Goal: Communication & Community: Participate in discussion

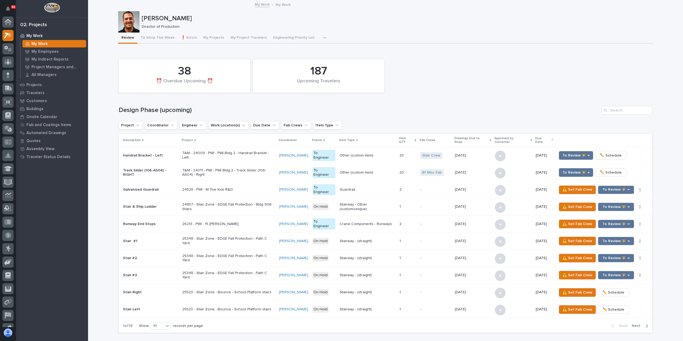
scroll to position [13, 0]
click at [9, 44] on div at bounding box center [7, 48] width 11 height 11
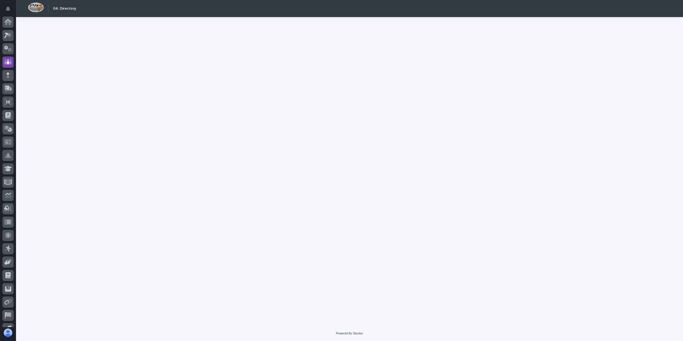
scroll to position [22, 0]
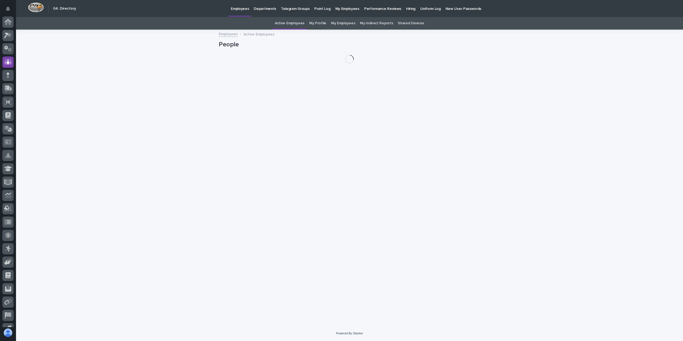
scroll to position [22, 0]
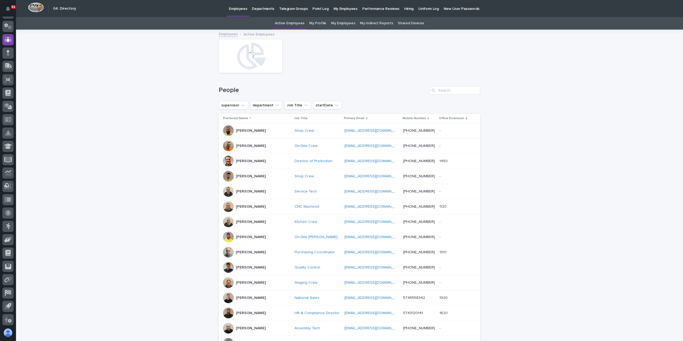
click at [404, 11] on p "Hiring" at bounding box center [408, 5] width 9 height 11
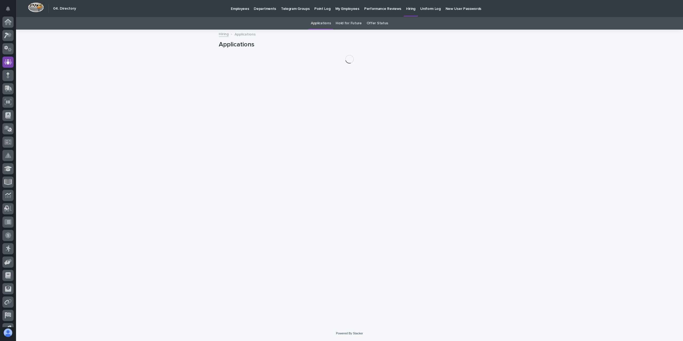
scroll to position [22, 0]
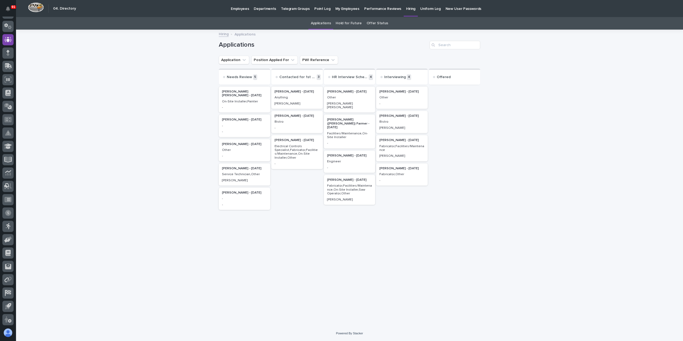
click at [360, 131] on div "Facilities/Maintenance,On-Site Installer" at bounding box center [349, 135] width 45 height 9
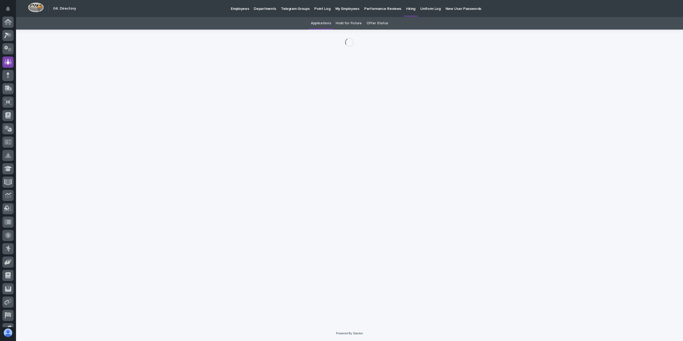
scroll to position [22, 0]
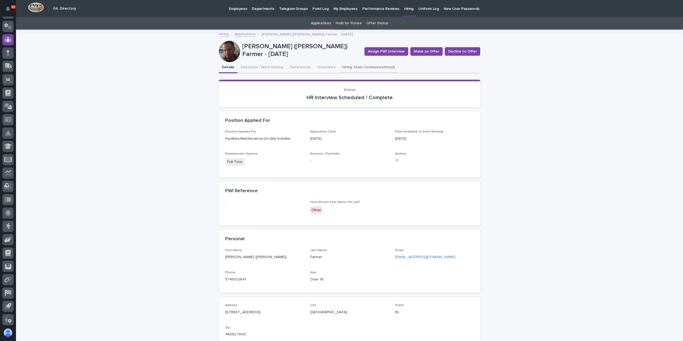
click at [362, 66] on button "Hiring Team Communication (2)" at bounding box center [368, 67] width 59 height 11
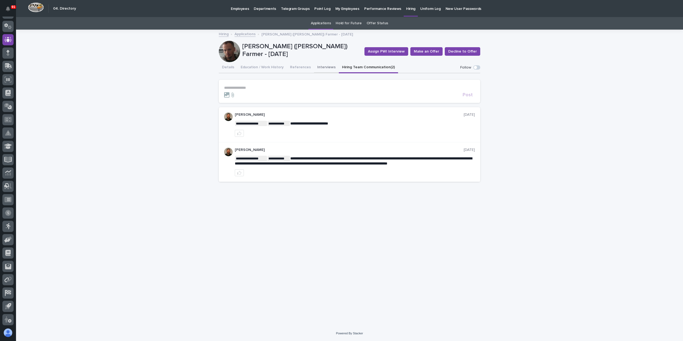
click at [325, 66] on button "Interviews" at bounding box center [326, 67] width 25 height 11
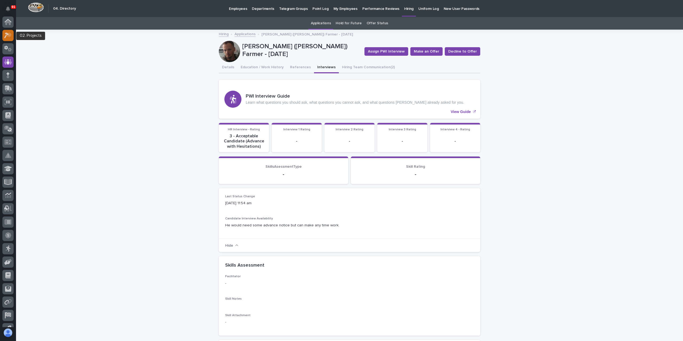
click at [10, 38] on icon at bounding box center [8, 35] width 8 height 6
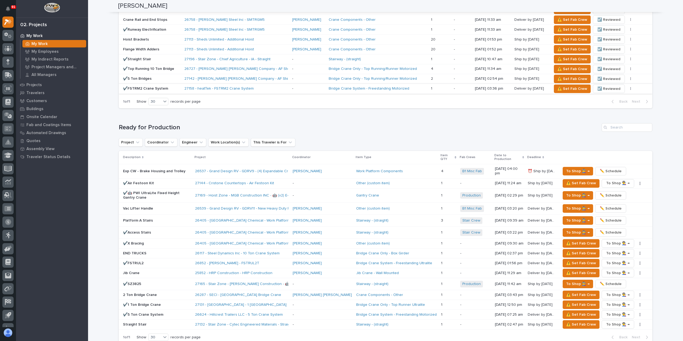
scroll to position [427, 0]
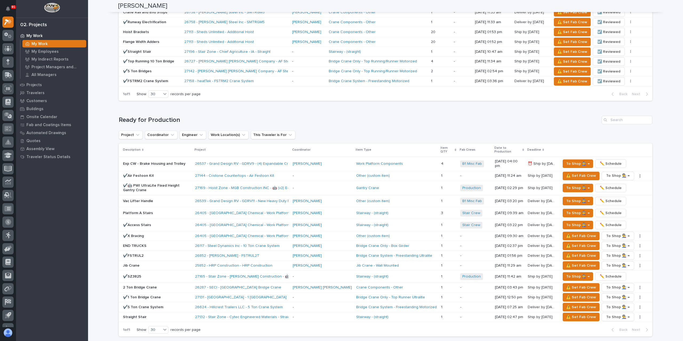
click at [151, 184] on p "✔️🤖 PWI UltraLite Fixed Height Gantry Crane" at bounding box center [157, 188] width 68 height 9
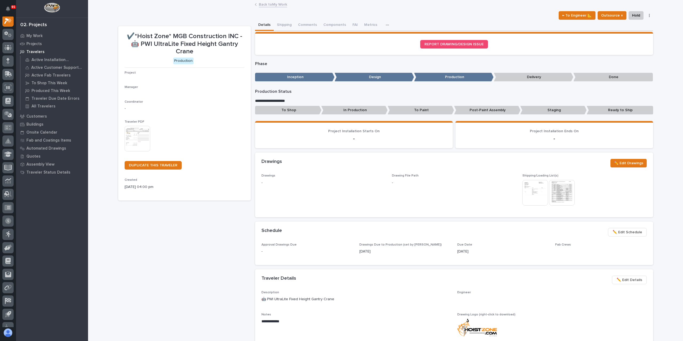
scroll to position [13, 0]
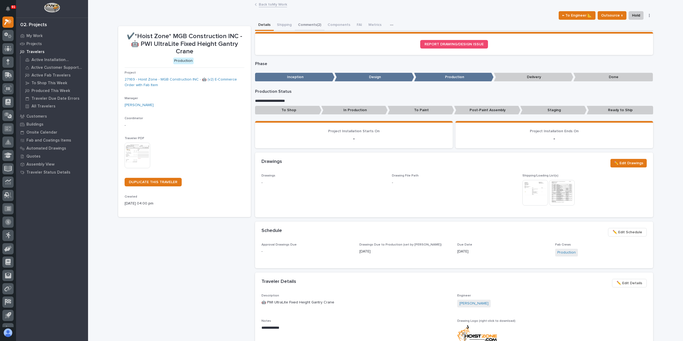
click at [313, 26] on button "Comments (2)" at bounding box center [310, 25] width 30 height 11
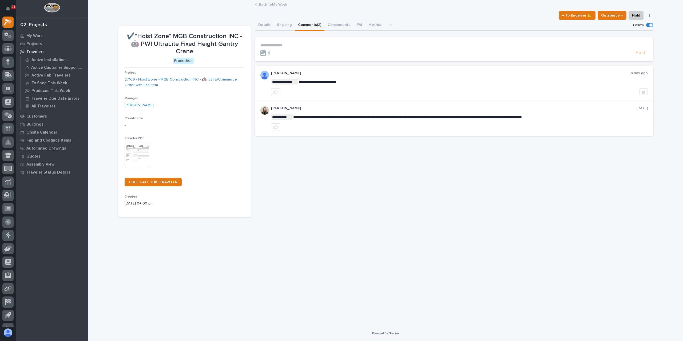
click at [299, 47] on p "**********" at bounding box center [453, 45] width 387 height 5
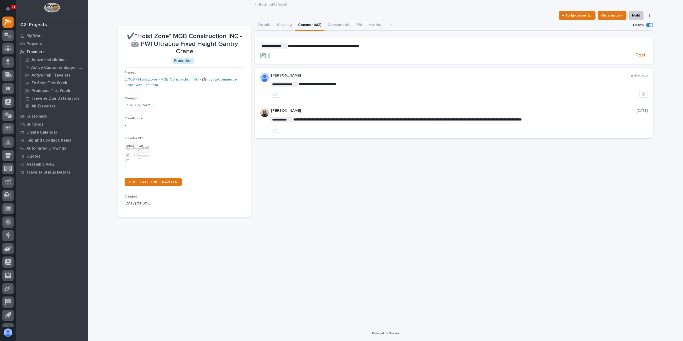
click at [637, 59] on section "**********" at bounding box center [454, 50] width 398 height 27
click at [639, 56] on span "Post" at bounding box center [640, 55] width 10 height 6
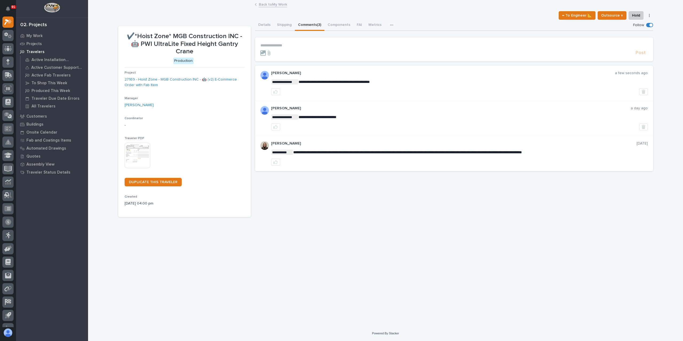
click at [274, 2] on link "Back to My Work" at bounding box center [273, 4] width 28 height 6
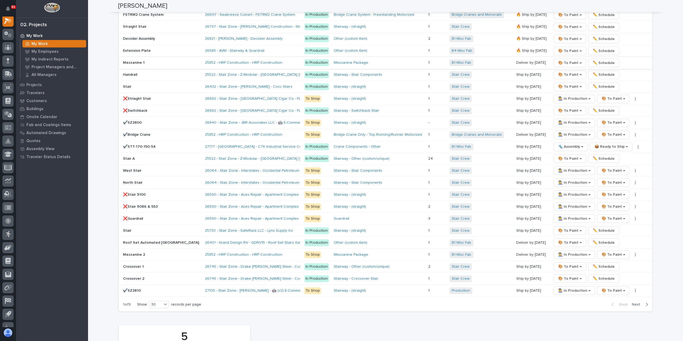
scroll to position [934, 0]
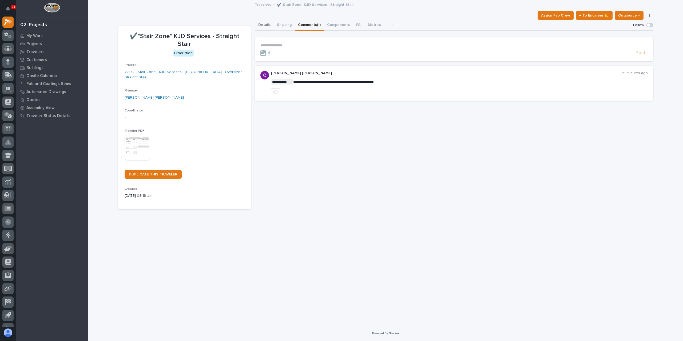
drag, startPoint x: 262, startPoint y: 29, endPoint x: 280, endPoint y: 31, distance: 17.8
click at [262, 29] on button "Details" at bounding box center [264, 25] width 19 height 11
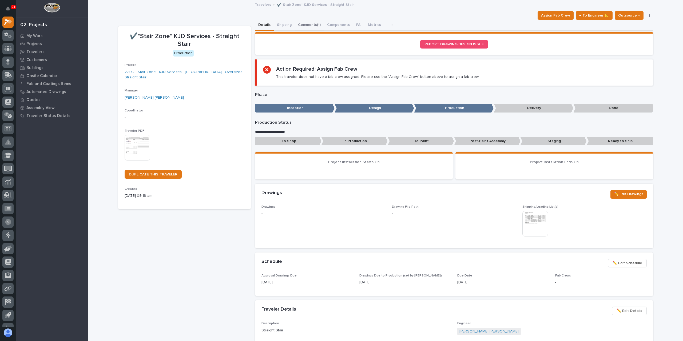
click at [312, 25] on button "Comments (1)" at bounding box center [309, 25] width 29 height 11
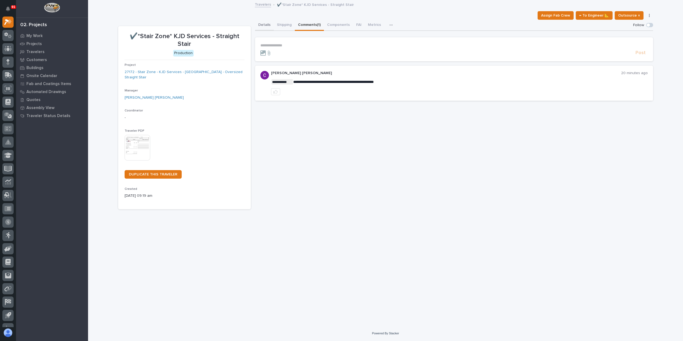
click at [268, 23] on button "Details" at bounding box center [264, 25] width 19 height 11
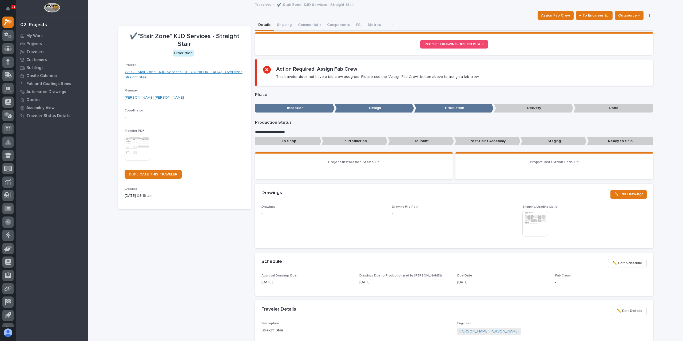
click at [166, 71] on link "27172 - Stair Zone - KJD Services - [GEOGRAPHIC_DATA] - Oversized Straight Stair" at bounding box center [185, 74] width 120 height 11
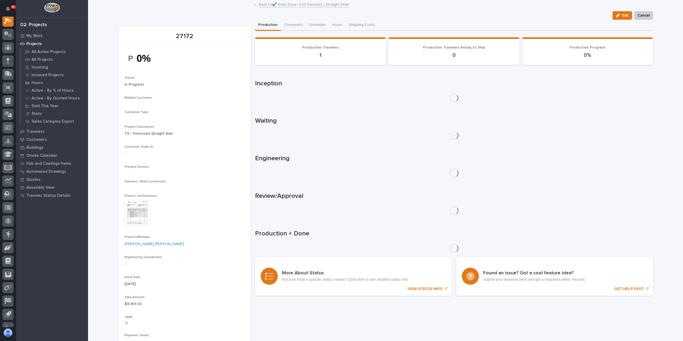
scroll to position [13, 0]
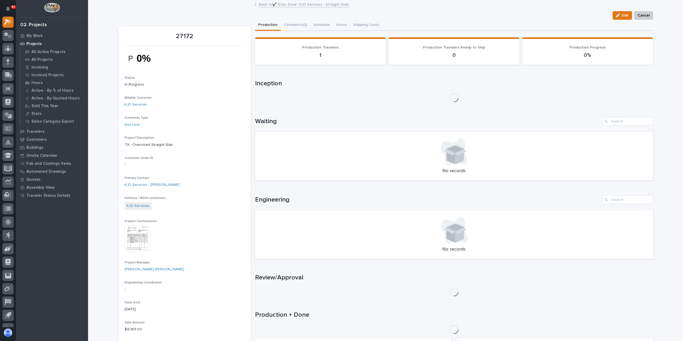
click at [131, 244] on img at bounding box center [138, 239] width 26 height 26
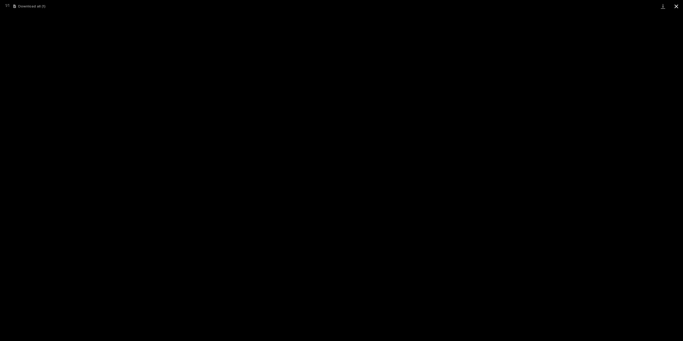
click at [675, 9] on button "Close gallery" at bounding box center [675, 6] width 13 height 13
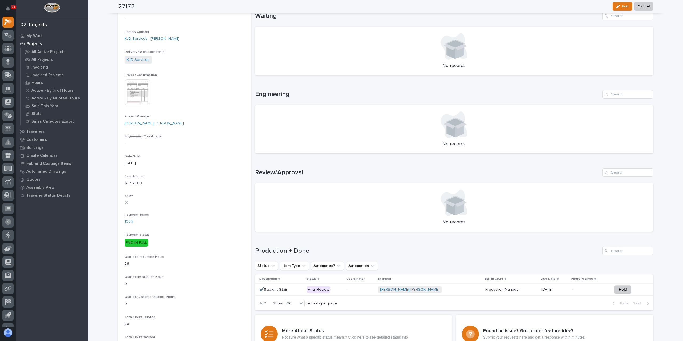
scroll to position [133, 0]
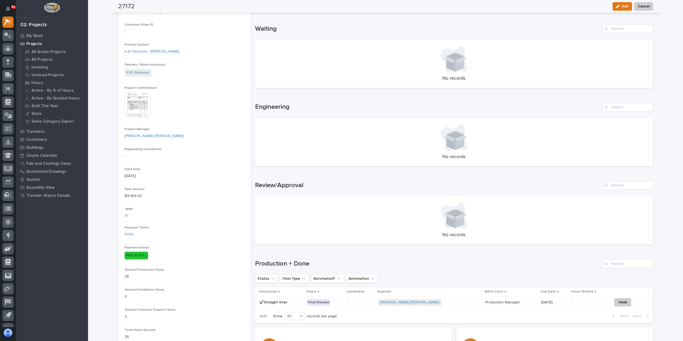
click at [284, 299] on div "✔️Straight Stair ✔️Straight Stair" at bounding box center [280, 302] width 43 height 9
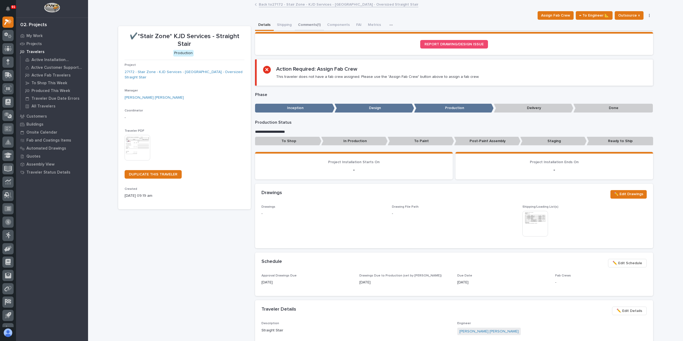
click at [312, 28] on button "Comments (1)" at bounding box center [309, 25] width 29 height 11
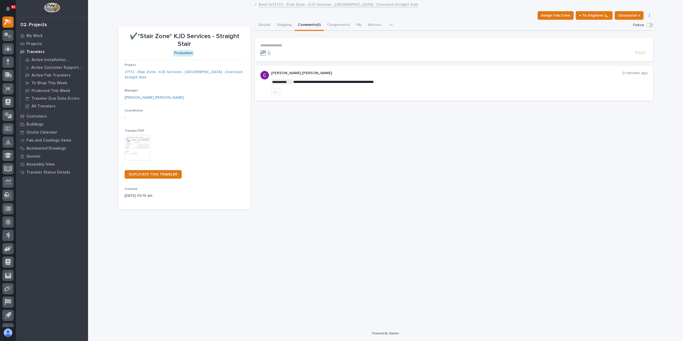
click at [289, 43] on p "**********" at bounding box center [453, 45] width 387 height 5
click at [642, 58] on span "Post" at bounding box center [640, 55] width 10 height 6
